Goal: Task Accomplishment & Management: Use online tool/utility

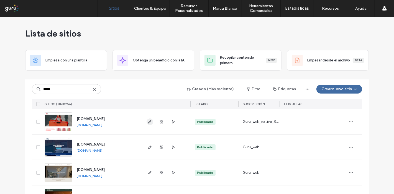
type input "*****"
click at [148, 123] on use "button" at bounding box center [149, 121] width 3 height 3
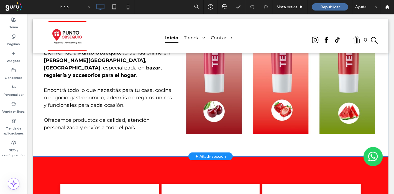
scroll to position [246, 0]
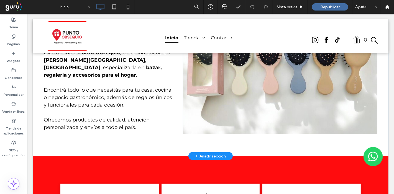
click at [202, 153] on div "+ Añadir sección" at bounding box center [210, 156] width 30 height 6
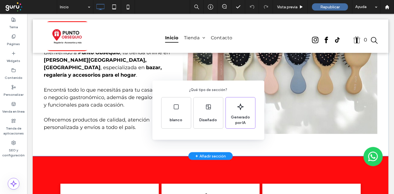
click at [304, 140] on div "¿Qué tipo de sección? blanco Diseñado Generado por IA" at bounding box center [197, 110] width 394 height 221
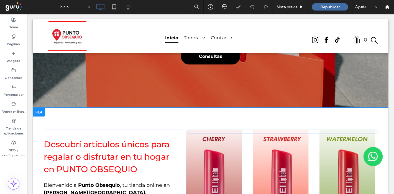
scroll to position [123, 0]
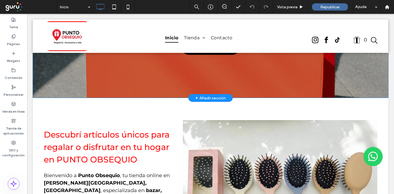
click at [209, 95] on div "+ Añadir sección" at bounding box center [210, 98] width 30 height 6
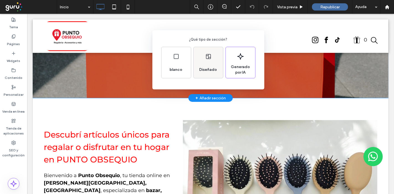
click at [211, 65] on div "Diseñado" at bounding box center [208, 70] width 22 height 12
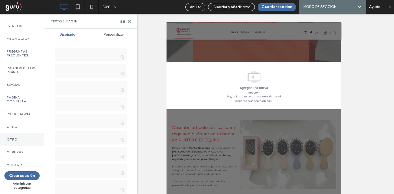
scroll to position [320, 0]
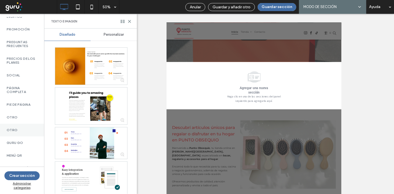
click at [20, 128] on label "Otro" at bounding box center [22, 130] width 31 height 4
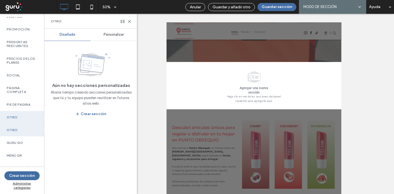
click at [109, 32] on div "Personalizar" at bounding box center [114, 35] width 46 height 12
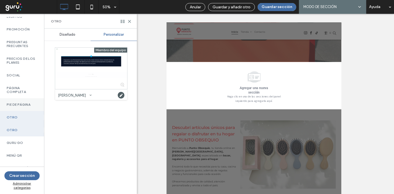
click at [19, 98] on div "Pie de página" at bounding box center [22, 104] width 44 height 13
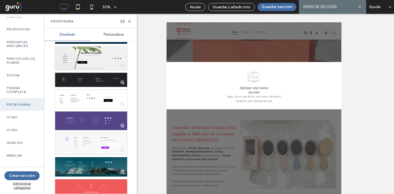
scroll to position [154, 0]
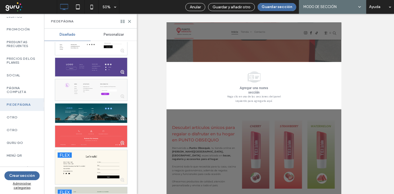
click at [110, 31] on div "Personalizar" at bounding box center [114, 35] width 46 height 12
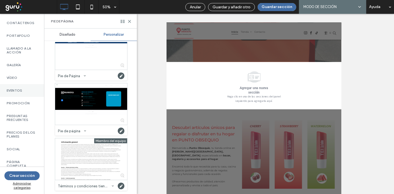
scroll to position [227, 0]
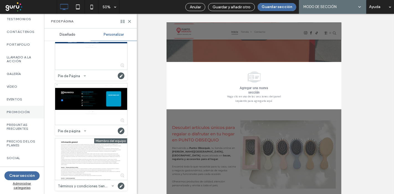
click at [21, 114] on label "Promoción" at bounding box center [22, 112] width 31 height 4
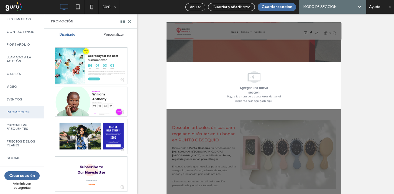
click at [114, 34] on span "Personalizar" at bounding box center [114, 34] width 20 height 4
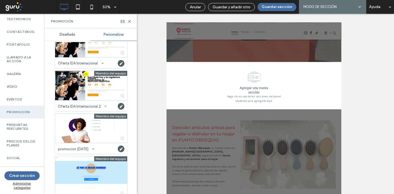
scroll to position [38, 0]
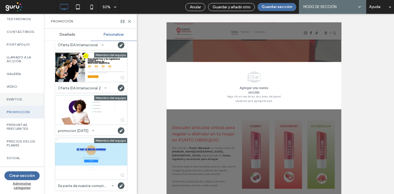
click at [21, 101] on label "Eventos" at bounding box center [22, 100] width 31 height 4
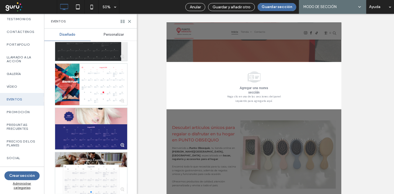
scroll to position [0, 0]
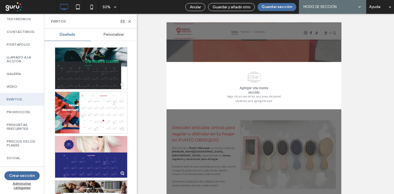
click at [114, 32] on span "Personalizar" at bounding box center [114, 34] width 20 height 4
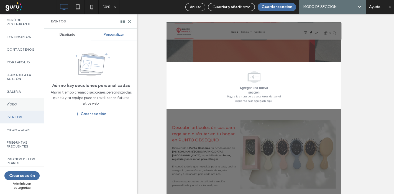
scroll to position [196, 0]
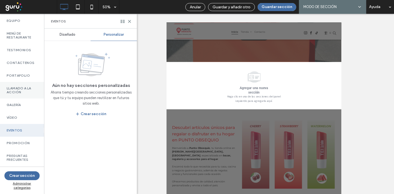
click at [29, 94] on label "Llamado a la acción" at bounding box center [22, 90] width 31 height 8
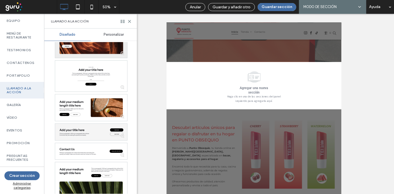
scroll to position [0, 0]
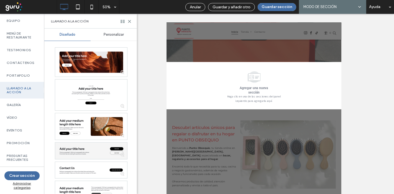
click at [115, 30] on div "Personalizar" at bounding box center [114, 35] width 46 height 12
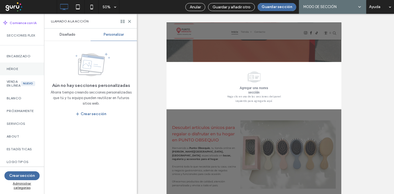
click at [23, 67] on div "Héroe" at bounding box center [22, 69] width 44 height 13
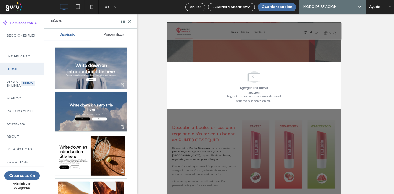
click at [114, 34] on span "Personalizar" at bounding box center [114, 34] width 20 height 4
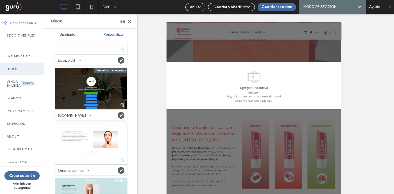
scroll to position [153, 0]
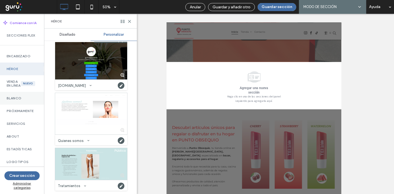
click at [12, 100] on label "Blanco" at bounding box center [22, 98] width 31 height 4
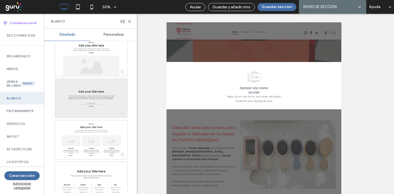
scroll to position [154, 0]
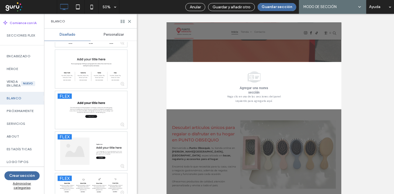
click at [121, 36] on span "Personalizar" at bounding box center [114, 34] width 20 height 4
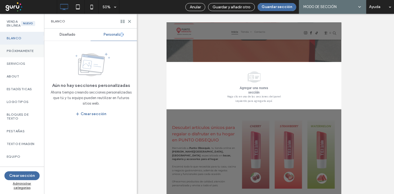
scroll to position [62, 0]
click at [26, 52] on label "Próximamente" at bounding box center [22, 50] width 31 height 4
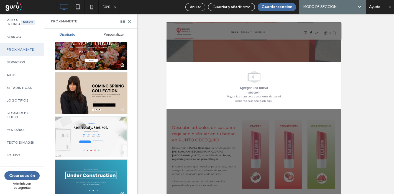
scroll to position [154, 0]
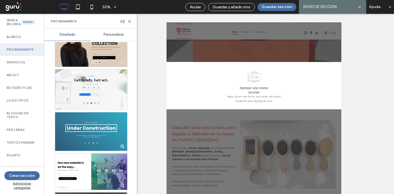
click at [120, 31] on div "Personalizar" at bounding box center [114, 35] width 46 height 12
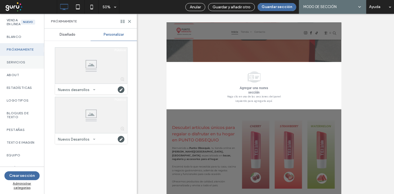
click at [24, 64] on label "Servicios" at bounding box center [22, 62] width 31 height 4
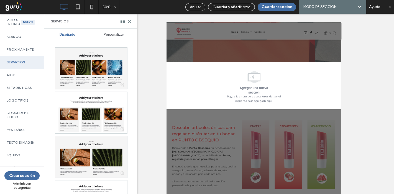
click at [122, 36] on span "Personalizar" at bounding box center [114, 34] width 20 height 4
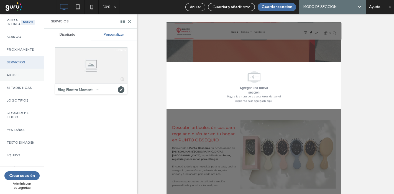
click at [24, 81] on div "About" at bounding box center [22, 75] width 44 height 13
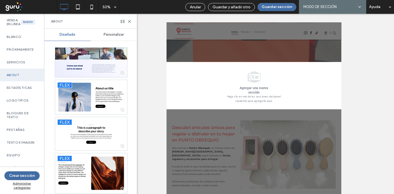
click at [121, 34] on span "Personalizar" at bounding box center [114, 34] width 20 height 4
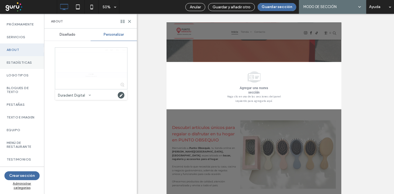
scroll to position [154, 0]
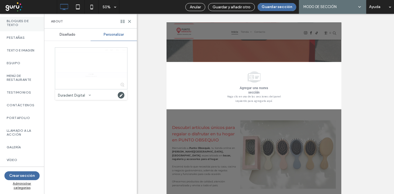
click at [34, 31] on div "Bloques de texto" at bounding box center [22, 23] width 44 height 17
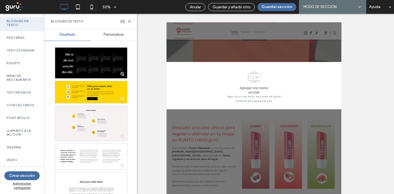
click at [115, 36] on span "Personalizar" at bounding box center [114, 34] width 20 height 4
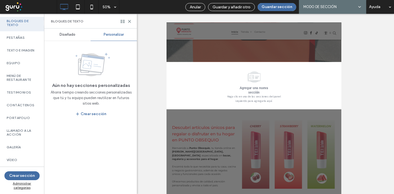
click at [7, 6] on span at bounding box center [30, 6] width 53 height 11
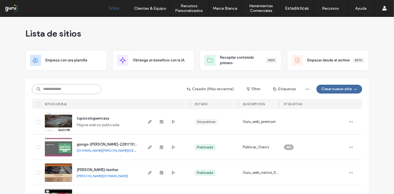
click at [68, 89] on input at bounding box center [66, 89] width 69 height 10
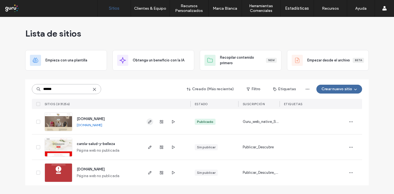
type input "******"
click at [148, 120] on icon "button" at bounding box center [150, 122] width 4 height 4
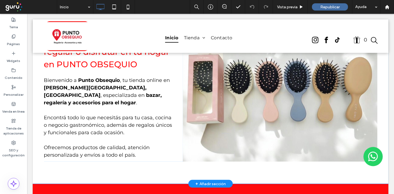
scroll to position [123, 0]
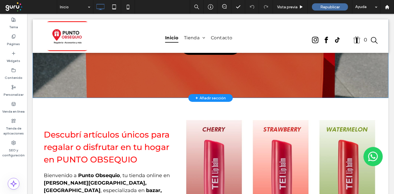
click at [204, 98] on div "+ Añadir sección" at bounding box center [210, 98] width 30 height 6
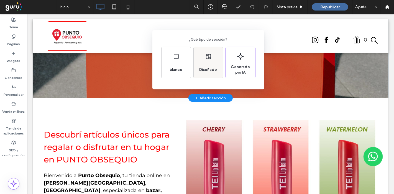
click at [204, 64] on div "Diseñado" at bounding box center [208, 70] width 22 height 12
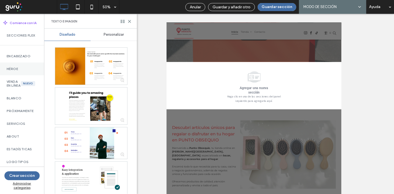
click at [21, 71] on label "Héroe" at bounding box center [22, 69] width 31 height 4
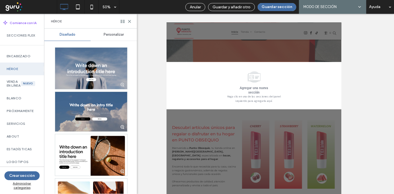
click at [121, 34] on span "Personalizar" at bounding box center [114, 34] width 20 height 4
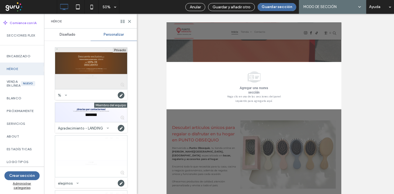
click at [94, 57] on div at bounding box center [91, 69] width 72 height 42
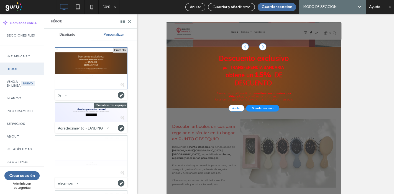
scroll to position [157, 0]
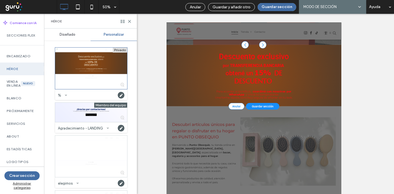
click at [360, 190] on span "Guardar sección" at bounding box center [358, 190] width 43 height 7
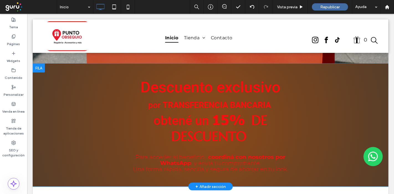
click at [35, 69] on div at bounding box center [38, 68] width 12 height 9
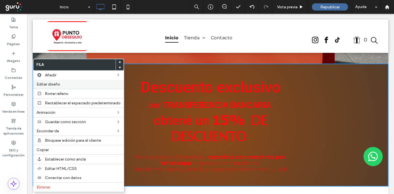
click at [56, 84] on span "Editar diseño" at bounding box center [49, 84] width 24 height 5
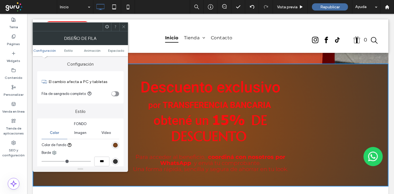
click at [119, 144] on div "radial-gradient(circle, rgb(141, 73, 24) 0%, rgb(86, 61, 41) 100%)" at bounding box center [115, 145] width 7 height 7
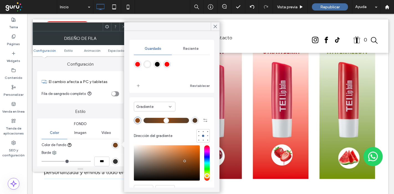
scroll to position [311, 0]
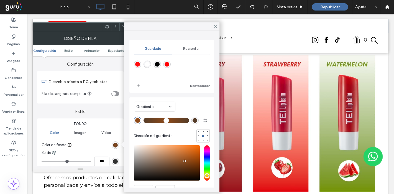
click at [138, 66] on div "rgba(255,12,14,1)" at bounding box center [137, 64] width 5 height 5
type input "*******"
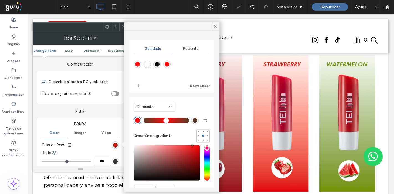
drag, startPoint x: 119, startPoint y: 27, endPoint x: 122, endPoint y: 26, distance: 3.0
click at [121, 26] on div at bounding box center [123, 27] width 8 height 8
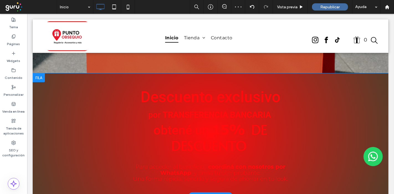
scroll to position [157, 0]
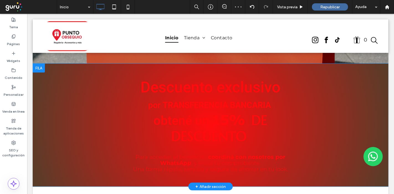
click at [41, 67] on div at bounding box center [38, 68] width 12 height 9
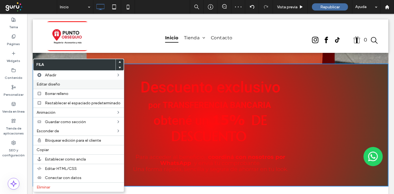
click at [56, 83] on span "Editar diseño" at bounding box center [49, 84] width 24 height 5
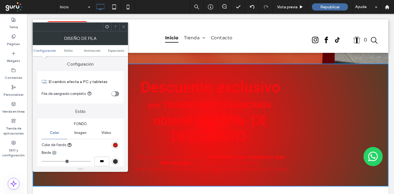
click at [113, 144] on div "radial-gradient(circle, rgb(255, 12, 14) 0%, rgb(86, 61, 41) 100%)" at bounding box center [115, 145] width 5 height 5
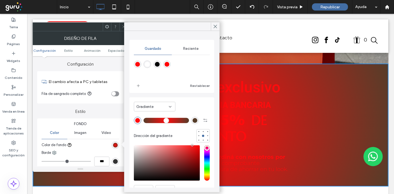
click at [156, 109] on div "Gradiente" at bounding box center [152, 107] width 32 height 6
click at [152, 118] on div "Color" at bounding box center [154, 116] width 41 height 10
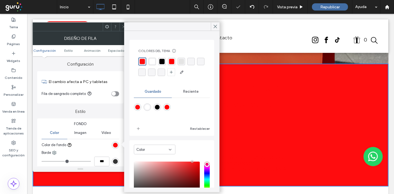
click at [126, 26] on div at bounding box center [171, 26] width 95 height 9
click at [119, 28] on div at bounding box center [123, 27] width 8 height 8
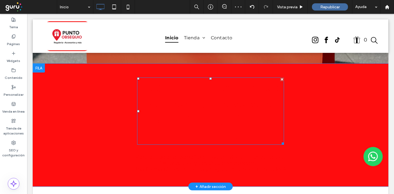
click at [179, 96] on h2 "Descuento exclusivo por TRANSFERENCIA BANCARIA obtené un 15% DE DESCUENTO" at bounding box center [210, 111] width 147 height 66
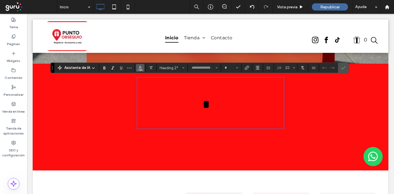
click at [140, 66] on icon "Color" at bounding box center [140, 67] width 4 height 4
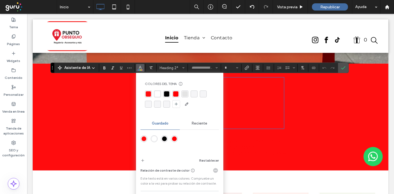
click at [158, 95] on div "rgba(255, 255, 255, 1)" at bounding box center [157, 93] width 5 height 5
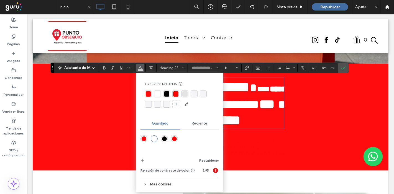
click at [151, 137] on div "rgba(255,255,255,1)" at bounding box center [154, 139] width 7 height 7
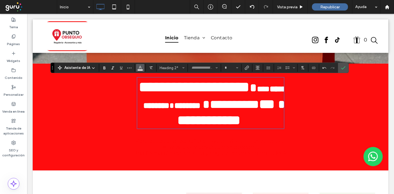
click at [139, 65] on icon "Color" at bounding box center [140, 67] width 4 height 4
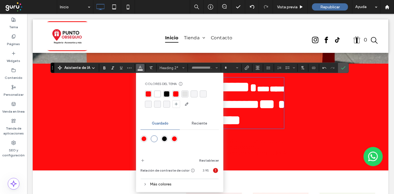
click at [163, 139] on div "rgba(0,0,0,1)" at bounding box center [164, 139] width 5 height 5
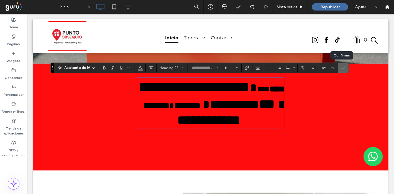
click at [339, 67] on label "Confirmar" at bounding box center [343, 68] width 8 height 10
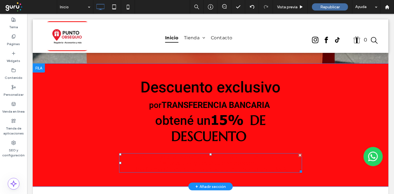
click at [194, 160] on strong "y enviá tu comprobante." at bounding box center [227, 163] width 67 height 7
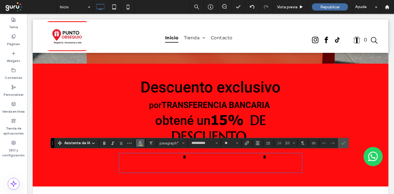
click at [142, 142] on button "Color" at bounding box center [140, 143] width 8 height 8
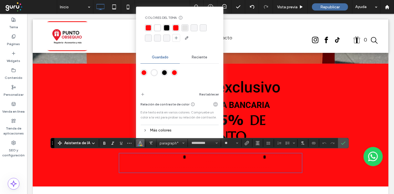
click at [168, 28] on div "rgba(0, 0, 0, 1)" at bounding box center [166, 27] width 5 height 5
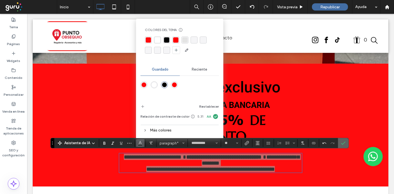
click at [341, 144] on use "Confirmar" at bounding box center [343, 143] width 4 height 3
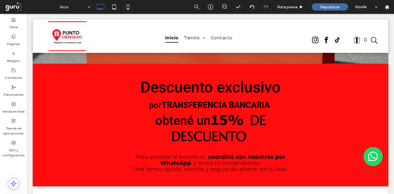
click at [364, 100] on div "Descuento exclusivo por TRANSFERENCIA BANCARIA obtené un 15% DE DESCUENTO Para …" at bounding box center [210, 125] width 333 height 100
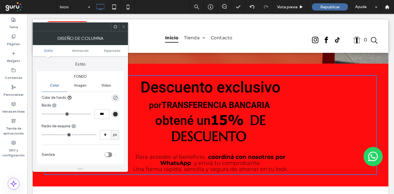
type input "*"
type input "***"
click at [55, 114] on input "range" at bounding box center [66, 114] width 49 height 1
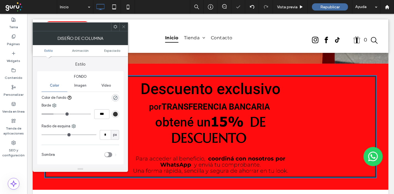
type input "*"
type input "***"
type input "*"
type input "***"
type input "*"
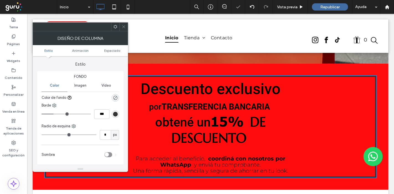
type input "***"
type input "*"
type input "***"
type input "*"
type input "***"
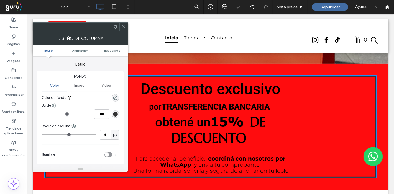
drag, startPoint x: 54, startPoint y: 116, endPoint x: 20, endPoint y: 116, distance: 33.5
click at [42, 114] on input "range" at bounding box center [66, 114] width 49 height 1
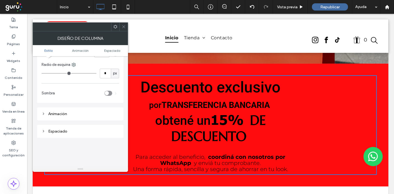
scroll to position [31, 0]
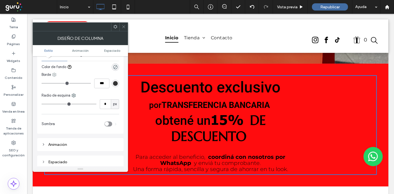
click at [54, 74] on use at bounding box center [54, 75] width 4 height 4
click at [72, 98] on span "Arriba" at bounding box center [69, 97] width 10 height 6
click at [116, 84] on div "rgb(51, 51, 51)" at bounding box center [115, 83] width 5 height 5
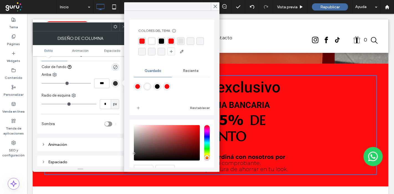
click at [170, 42] on div "rgba(255, 0, 3, 1)" at bounding box center [171, 41] width 5 height 5
type input "*"
type input "***"
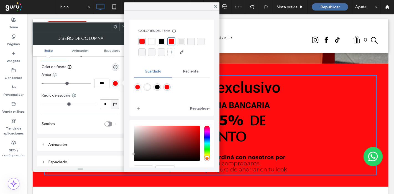
click at [55, 76] on icon at bounding box center [54, 75] width 4 height 4
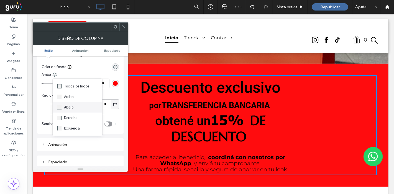
click at [86, 108] on div "Abajo" at bounding box center [77, 107] width 49 height 11
type input "*"
type input "***"
click at [55, 74] on icon at bounding box center [54, 75] width 4 height 4
click at [82, 101] on div "Arriba" at bounding box center [76, 97] width 49 height 11
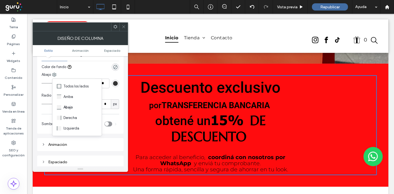
type input "*"
type input "***"
type input "*"
type input "***"
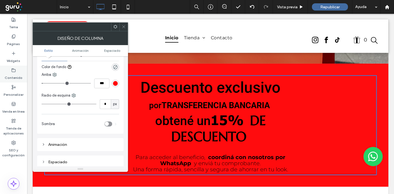
drag, startPoint x: 45, startPoint y: 83, endPoint x: 3, endPoint y: 77, distance: 42.6
type input "*"
click at [42, 83] on input "range" at bounding box center [66, 83] width 49 height 1
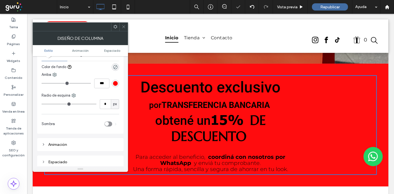
click at [125, 26] on icon at bounding box center [124, 27] width 4 height 4
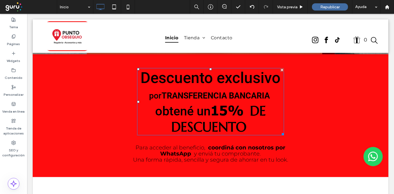
scroll to position [157, 0]
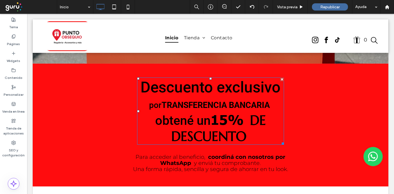
click at [232, 120] on strong "15%" at bounding box center [226, 119] width 33 height 17
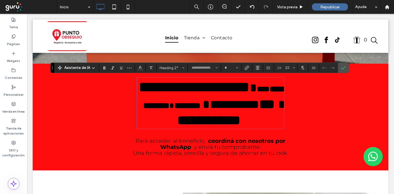
click at [259, 111] on strong "***" at bounding box center [267, 104] width 16 height 13
type input "******"
type input "**"
type input "******"
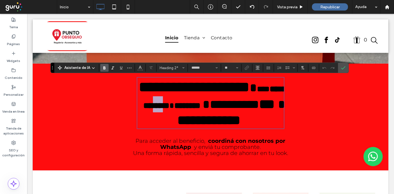
type input "*"
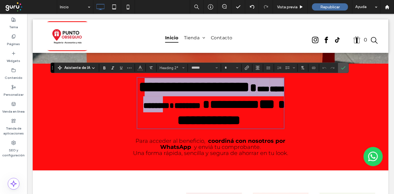
drag, startPoint x: 215, startPoint y: 108, endPoint x: 151, endPoint y: 89, distance: 66.8
click at [151, 89] on h2 "**********" at bounding box center [210, 103] width 147 height 50
type input "******"
type input "**"
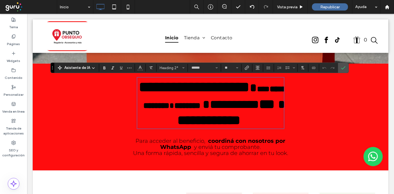
click at [259, 111] on strong "***" at bounding box center [267, 104] width 16 height 13
type input "******"
type input "**"
type input "*********"
type input "**"
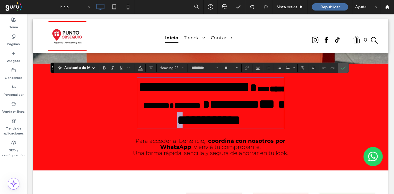
type input "*"
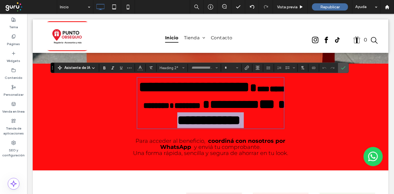
scroll to position [0, 0]
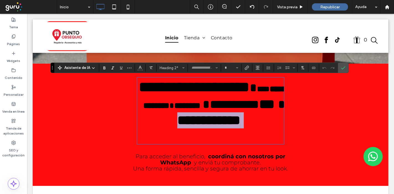
drag, startPoint x: 252, startPoint y: 117, endPoint x: 256, endPoint y: 132, distance: 15.0
click at [256, 128] on h2 "**********" at bounding box center [210, 103] width 147 height 50
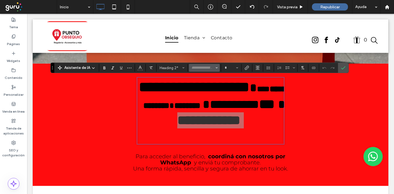
click at [203, 69] on input "Fuente y peso de la fuente-input" at bounding box center [203, 68] width 24 height 4
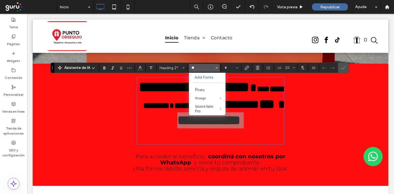
type input "*"
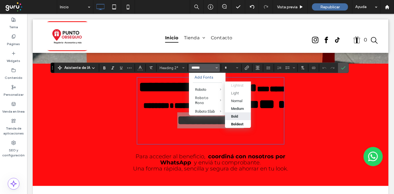
type input "******"
click at [235, 121] on label "Bold" at bounding box center [238, 117] width 26 height 8
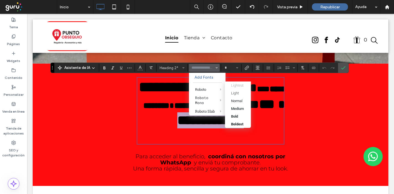
type input "******"
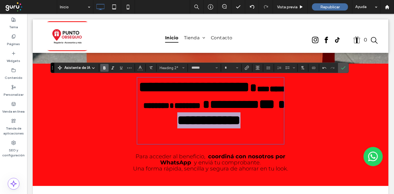
click at [240, 127] on strong "**********" at bounding box center [208, 120] width 63 height 13
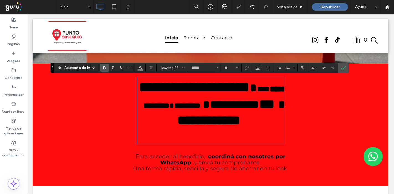
type input "**"
click at [274, 111] on span at bounding box center [279, 104] width 11 height 12
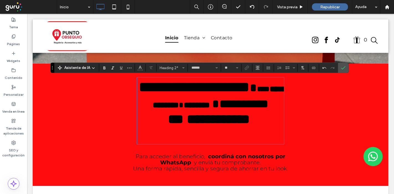
click at [183, 116] on strong "***" at bounding box center [176, 119] width 16 height 13
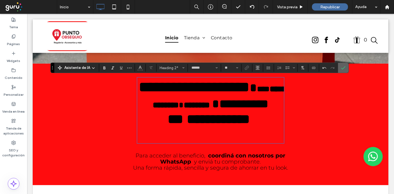
click at [341, 65] on span "Confirmar" at bounding box center [342, 68] width 2 height 10
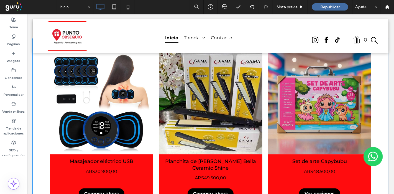
scroll to position [866, 0]
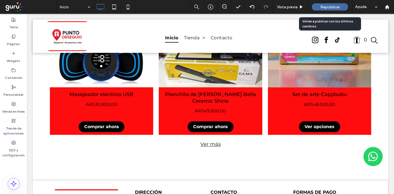
click at [330, 3] on div "Republicar" at bounding box center [330, 6] width 36 height 7
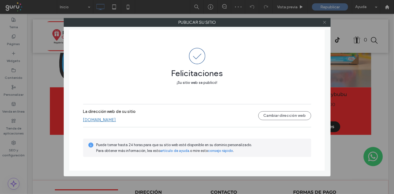
click at [325, 23] on icon at bounding box center [325, 22] width 4 height 4
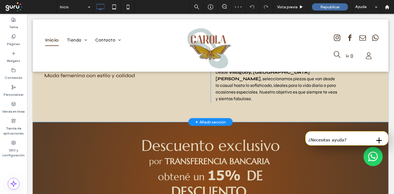
scroll to position [215, 0]
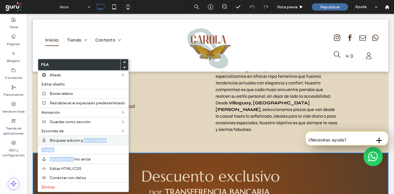
drag, startPoint x: 74, startPoint y: 158, endPoint x: 82, endPoint y: 139, distance: 21.1
click at [82, 139] on div "Fila Añadir Editar diseño Borrar relleno Restablecer el espaciado predeterminad…" at bounding box center [83, 126] width 91 height 134
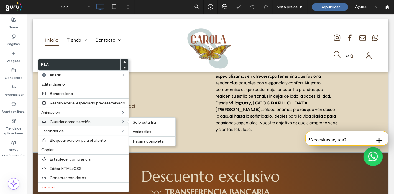
click at [70, 118] on div "Guardar como sección Sólo esta fila Varias filas Página completa" at bounding box center [83, 121] width 91 height 9
click at [144, 124] on span "Sólo esta fila" at bounding box center [144, 122] width 23 height 5
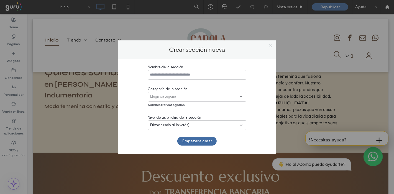
click at [182, 98] on div "Elegir categoría" at bounding box center [195, 97] width 89 height 6
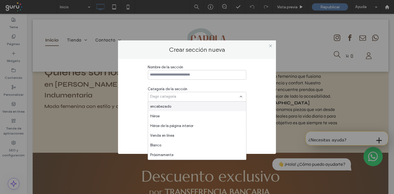
click at [164, 114] on div "Héroe" at bounding box center [197, 116] width 98 height 10
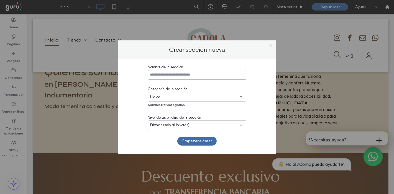
click at [167, 75] on input at bounding box center [197, 75] width 98 height 10
type input "*"
click at [197, 143] on button "Empezar a crear" at bounding box center [196, 141] width 39 height 9
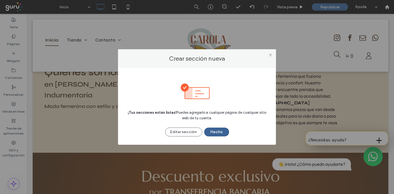
click at [216, 129] on button "Hecho" at bounding box center [216, 132] width 25 height 9
